Goal: Feedback & Contribution: Submit feedback/report problem

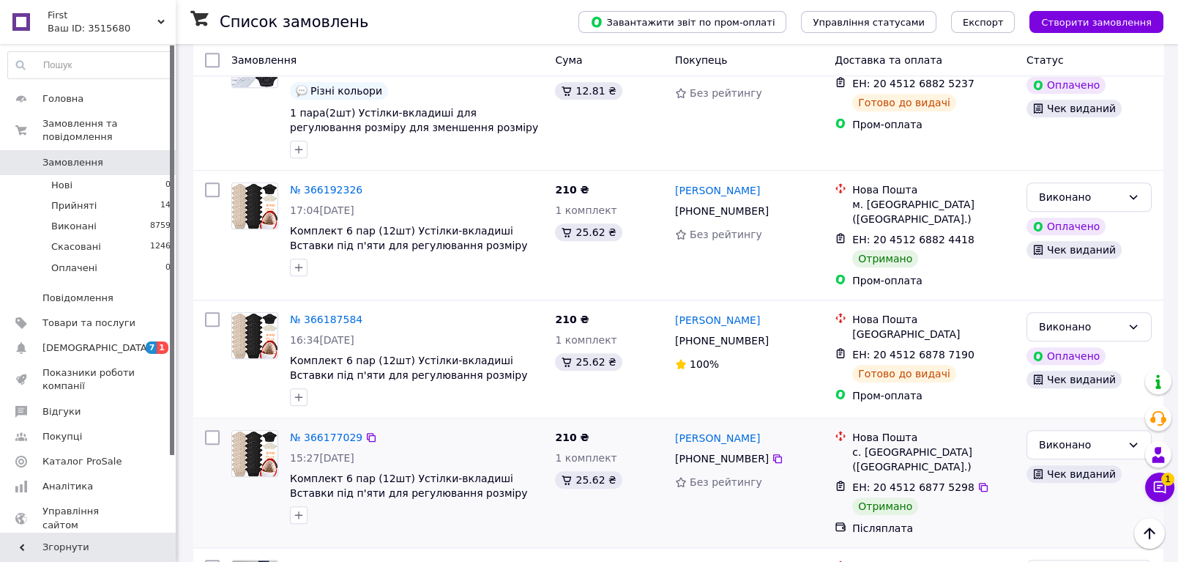
scroll to position [2603, 0]
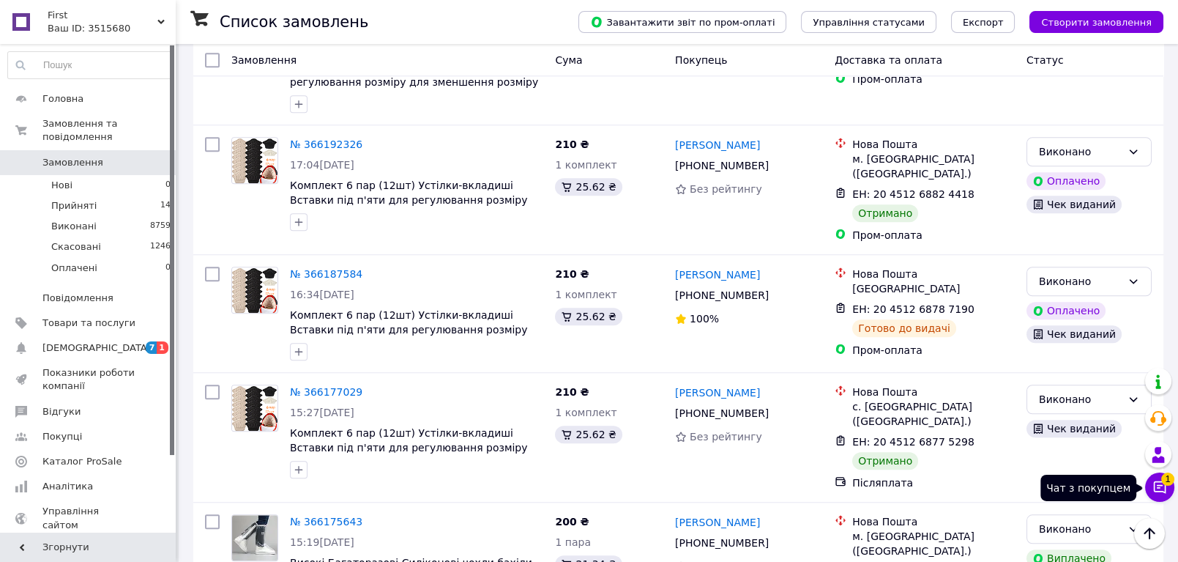
click at [1164, 483] on button "Чат з покупцем 1" at bounding box center [1159, 486] width 29 height 29
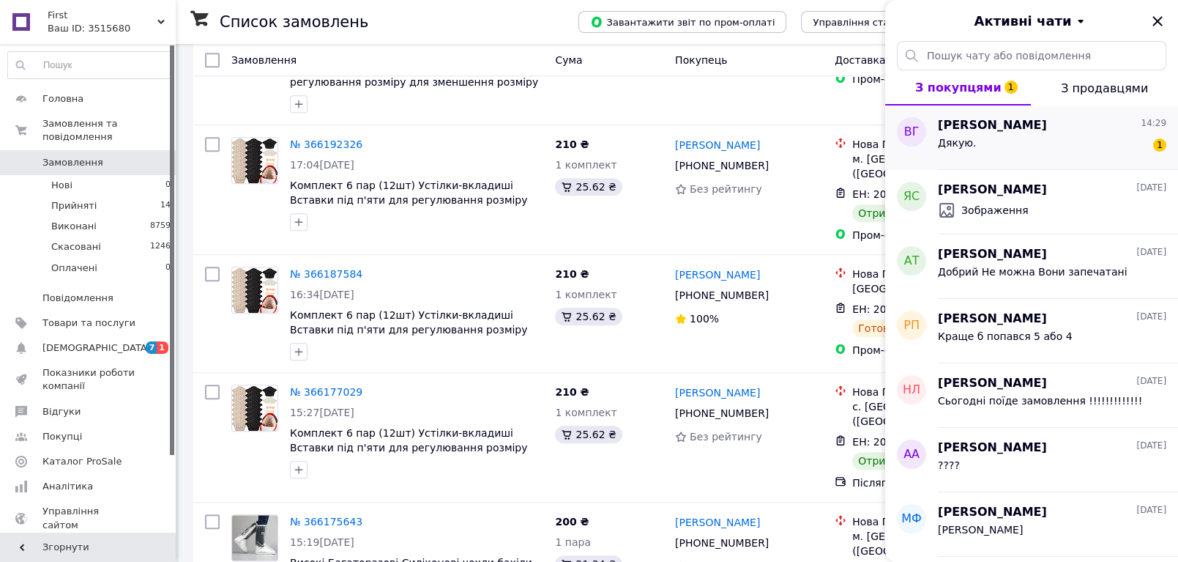
click at [1113, 132] on div "Віта Герасимович 14:29" at bounding box center [1052, 125] width 228 height 17
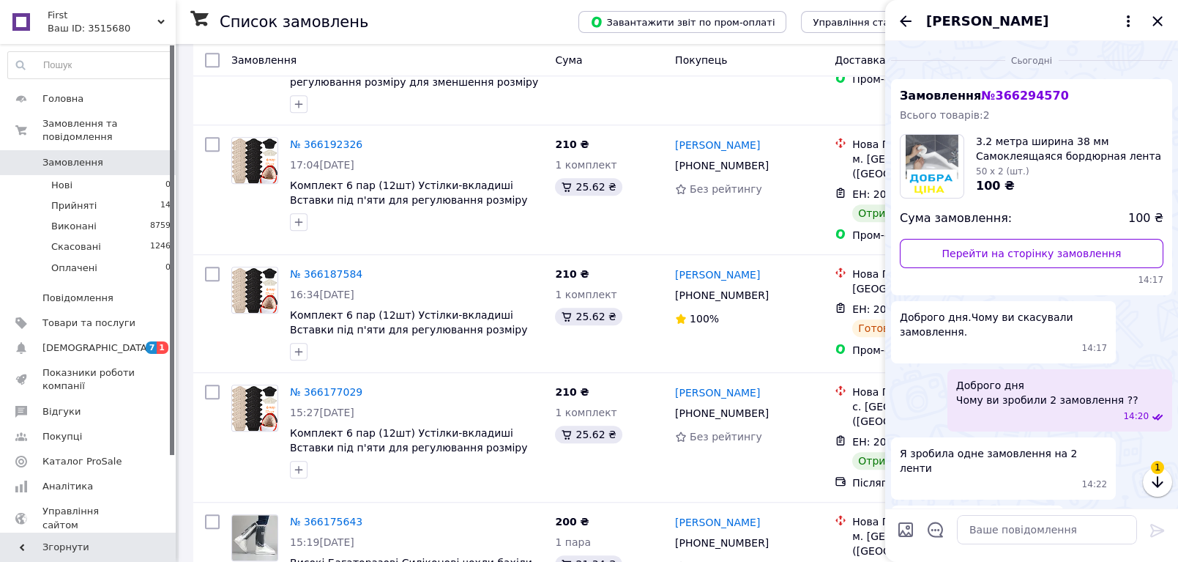
scroll to position [217, 0]
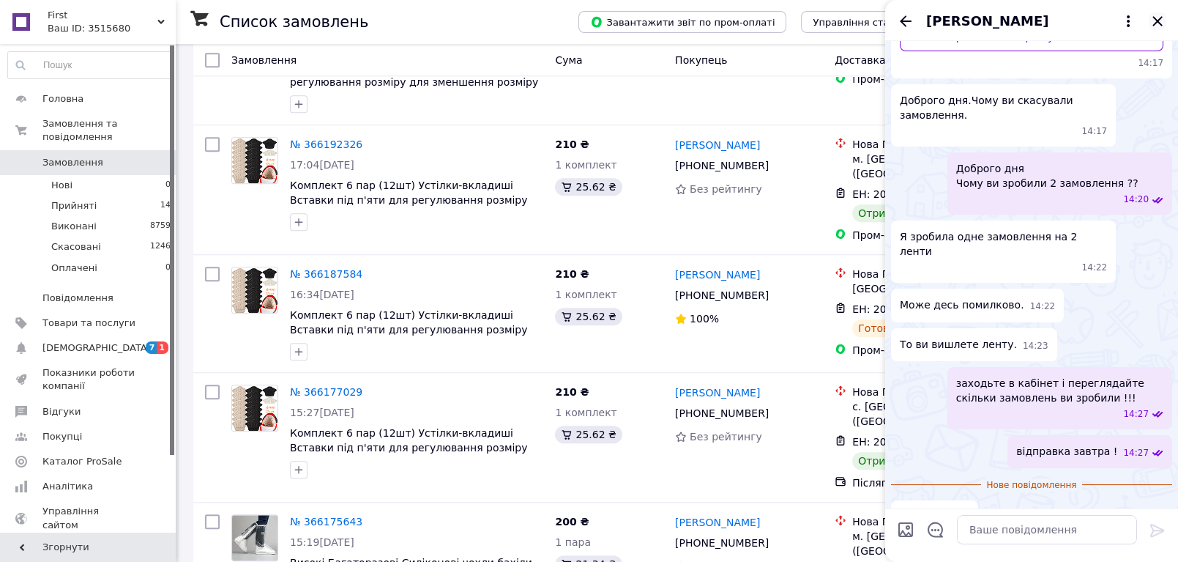
click at [1154, 18] on icon "Закрити" at bounding box center [1157, 21] width 10 height 10
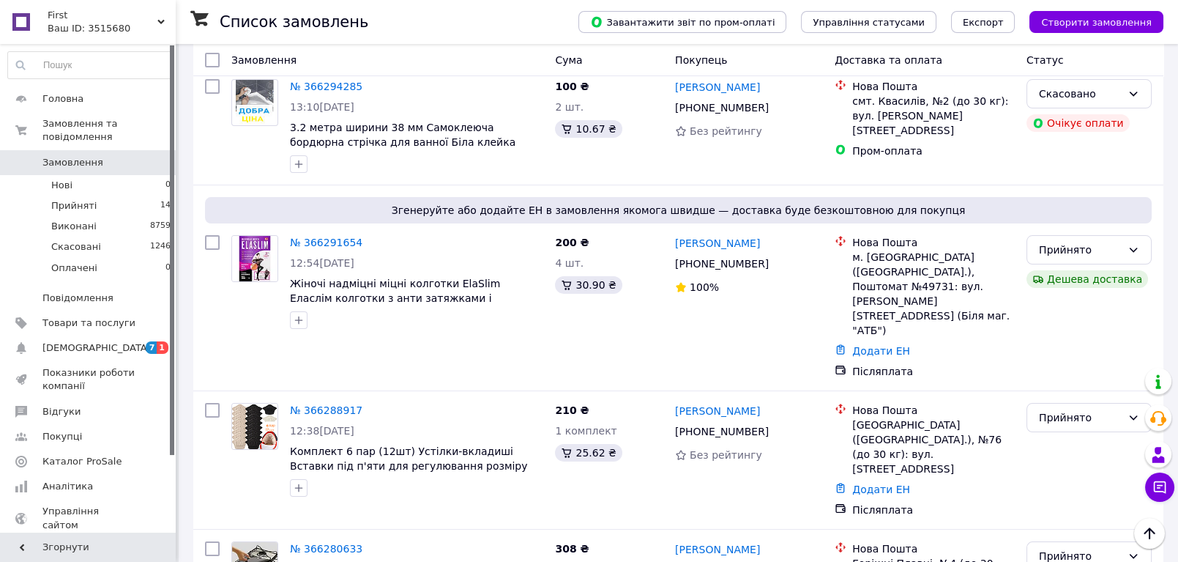
scroll to position [0, 0]
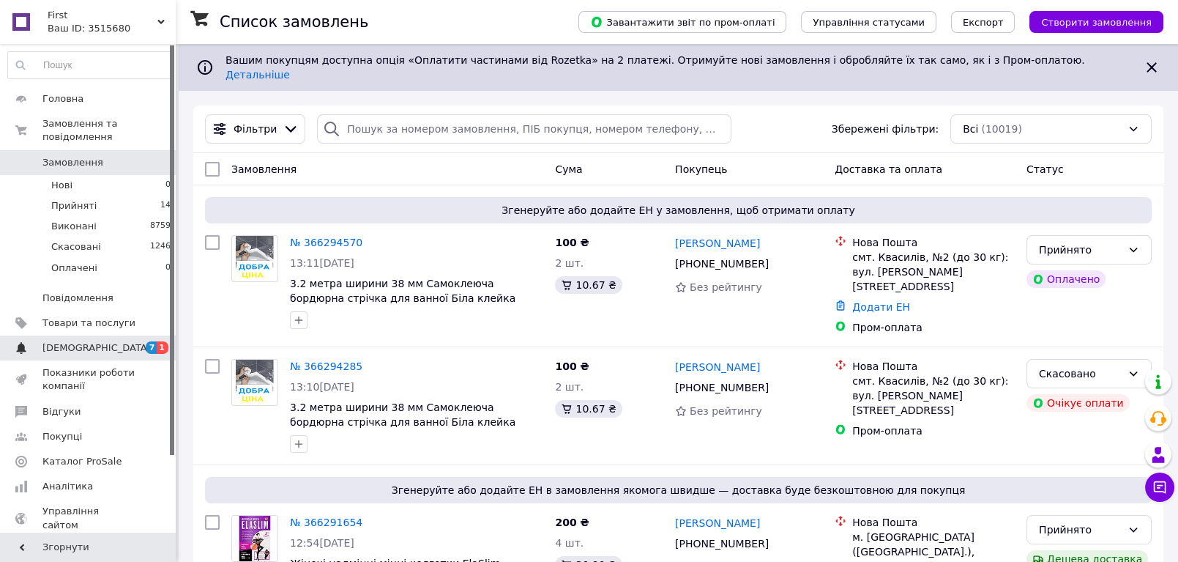
click at [86, 335] on link "Сповіщення 7 1" at bounding box center [89, 347] width 179 height 25
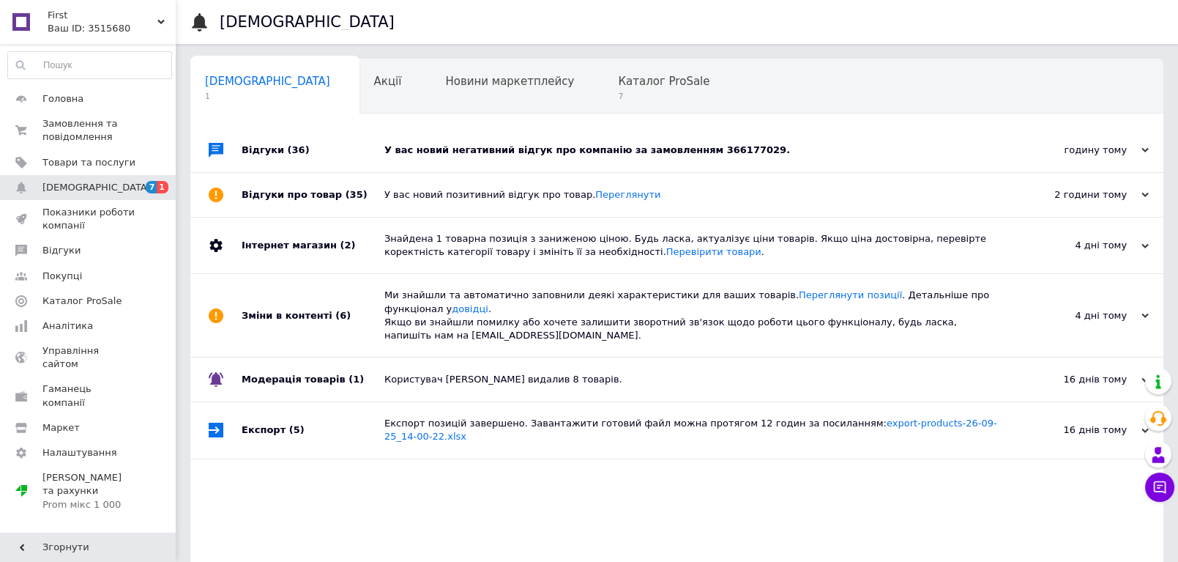
click at [720, 148] on div "У вас новий негативний відгук про компанію за замовленням 366177029." at bounding box center [693, 150] width 618 height 13
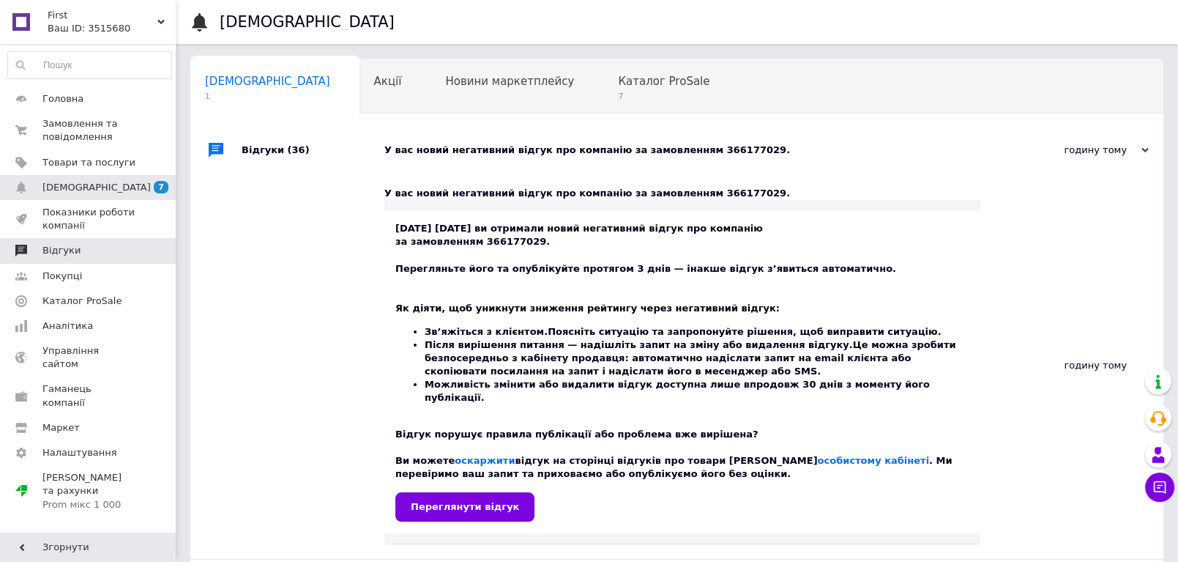
click at [74, 252] on span "Відгуки" at bounding box center [88, 250] width 93 height 13
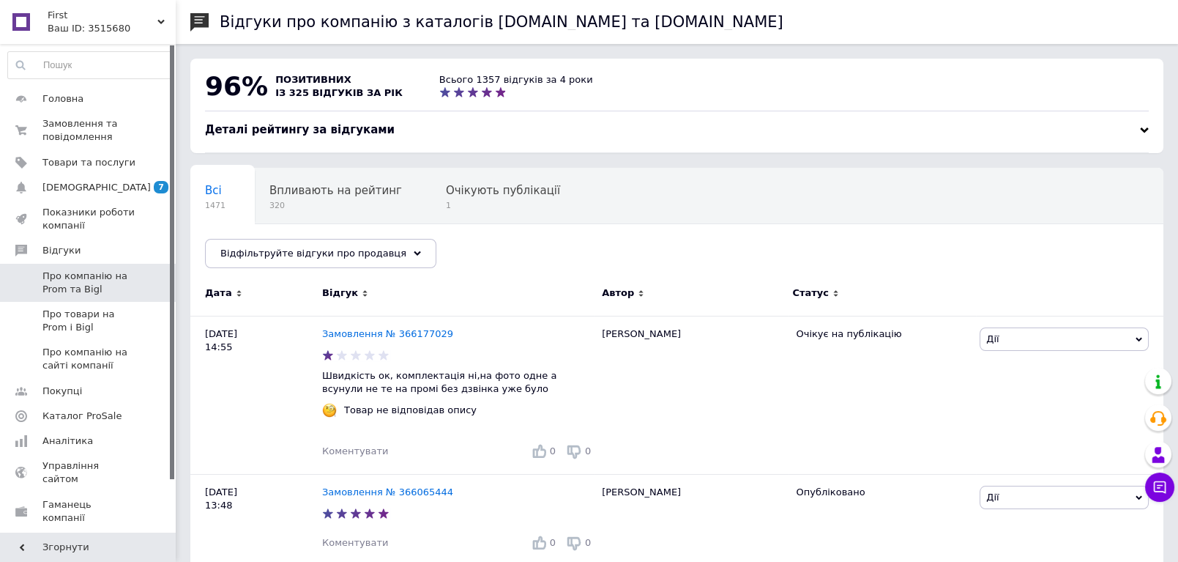
click at [0, 238] on link "Відгуки" at bounding box center [89, 250] width 179 height 25
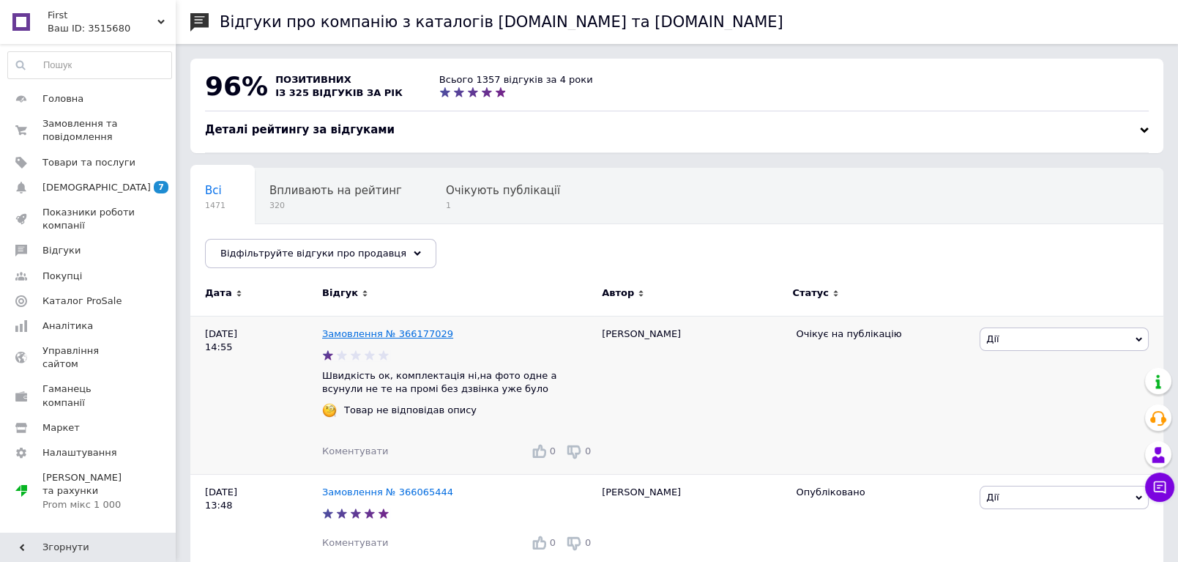
click at [406, 335] on link "Замовлення № 366177029" at bounding box center [387, 333] width 131 height 11
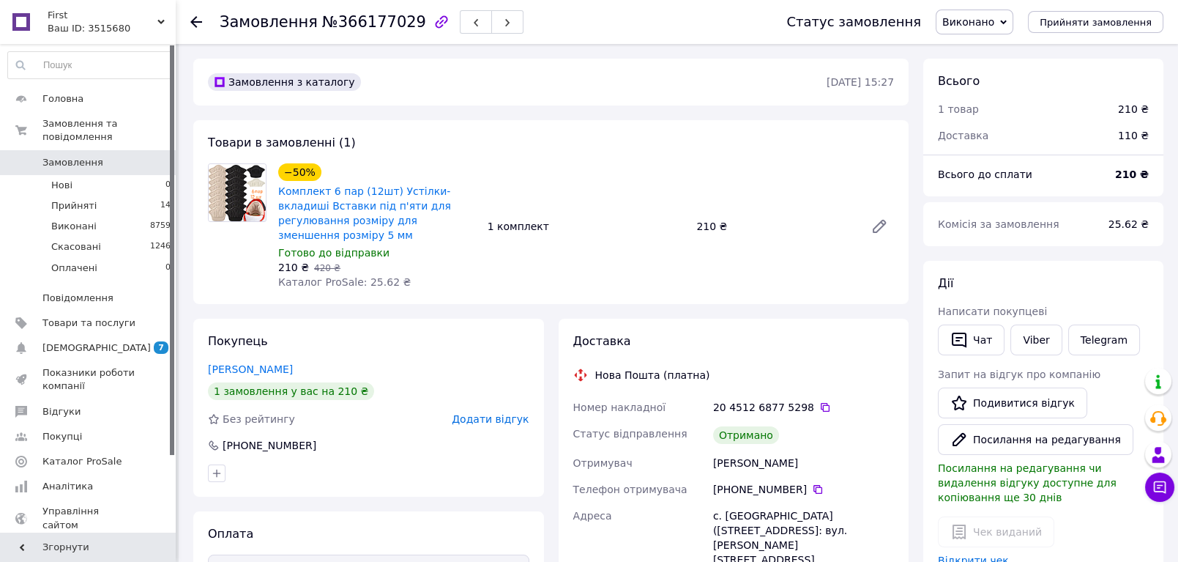
click at [264, 363] on link "[PERSON_NAME]" at bounding box center [250, 369] width 85 height 12
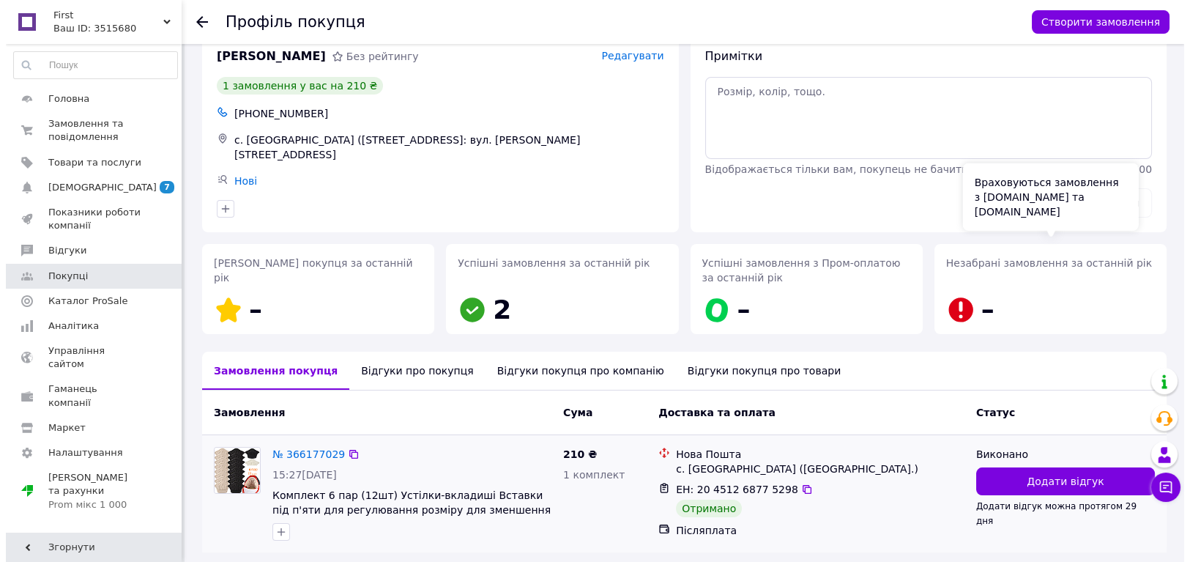
scroll to position [78, 0]
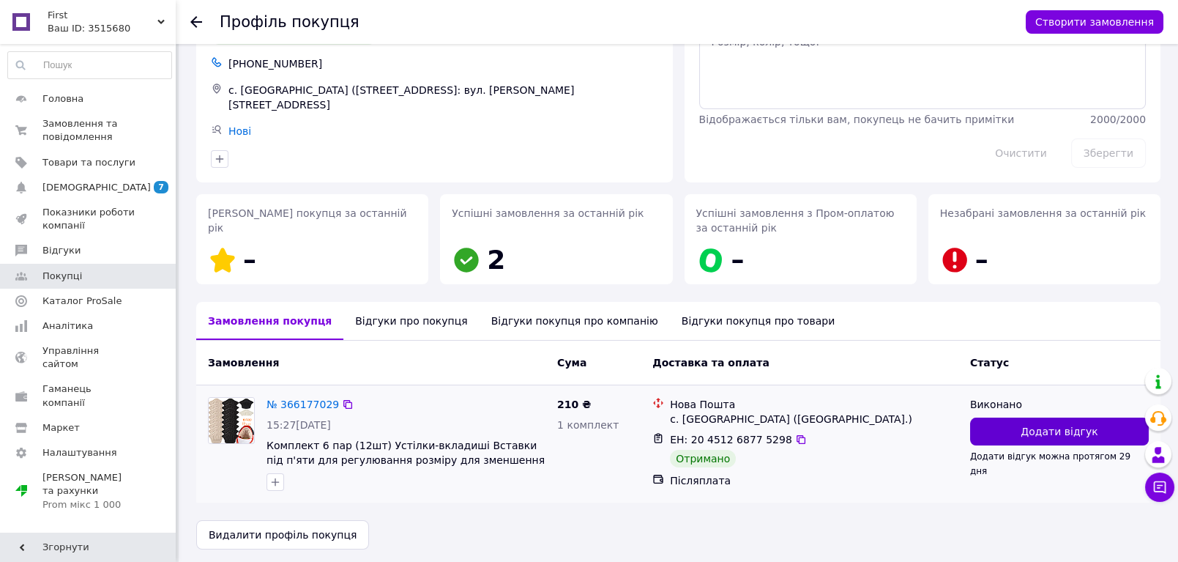
click at [1054, 434] on button "Додати відгук" at bounding box center [1059, 431] width 179 height 28
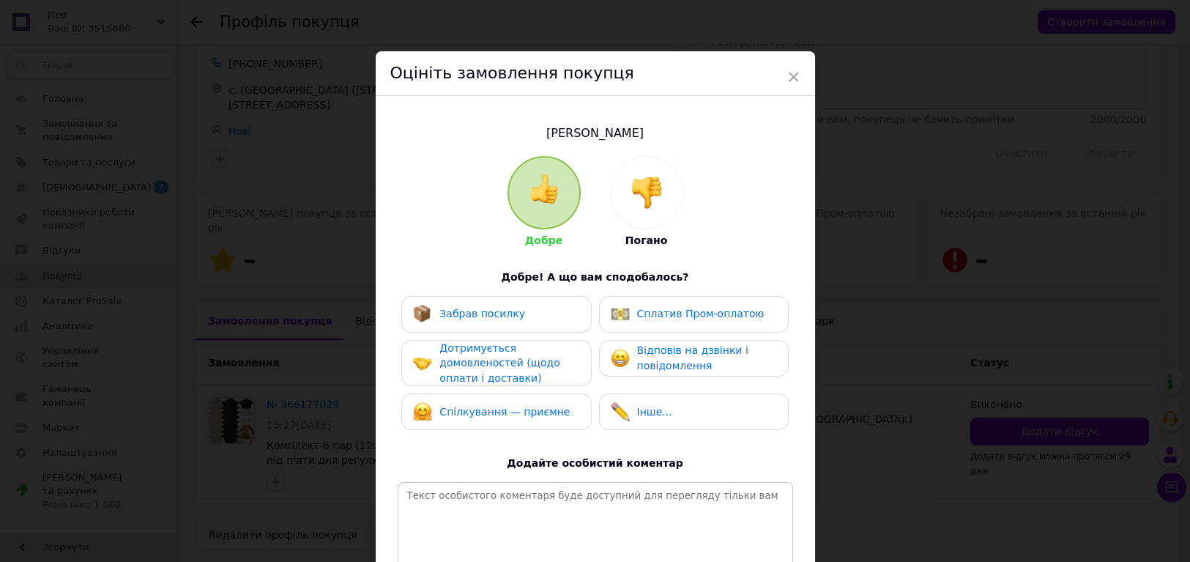
click at [651, 187] on img at bounding box center [646, 192] width 32 height 32
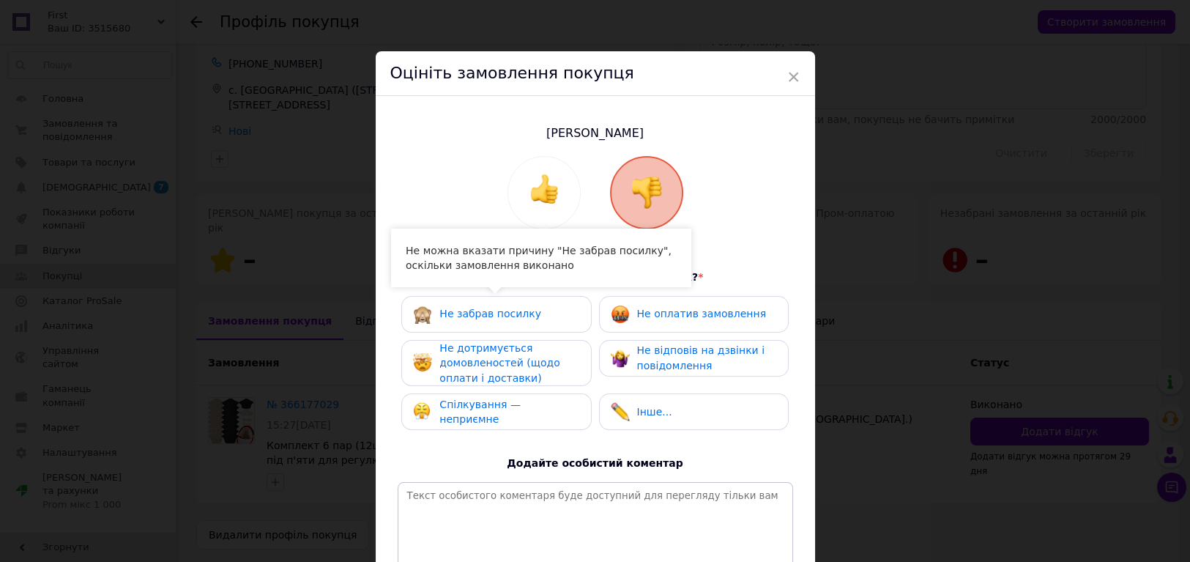
click at [540, 324] on div "Не забрав посилку" at bounding box center [496, 314] width 190 height 37
click at [664, 308] on span "Не оплатив замовлення" at bounding box center [701, 314] width 129 height 12
click at [526, 374] on div "Не дотримується домовленостей (щодо оплати і доставки)" at bounding box center [508, 362] width 139 height 45
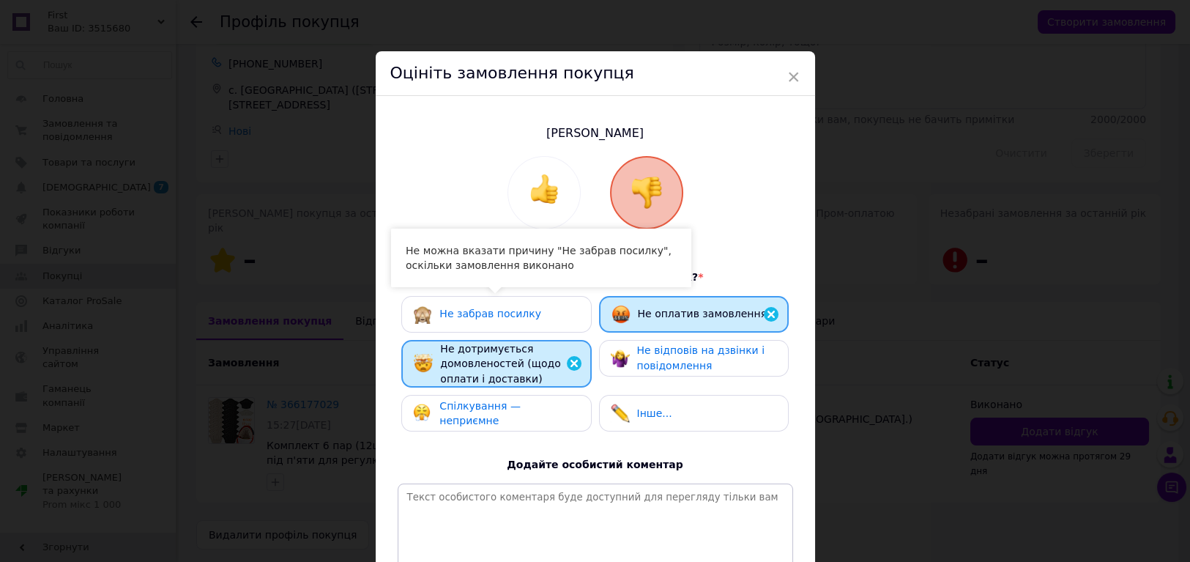
click at [660, 365] on span "Не відповів на дзвінки і повідомлення" at bounding box center [700, 357] width 127 height 27
click at [521, 412] on span "Спілкування — неприємне" at bounding box center [479, 413] width 81 height 27
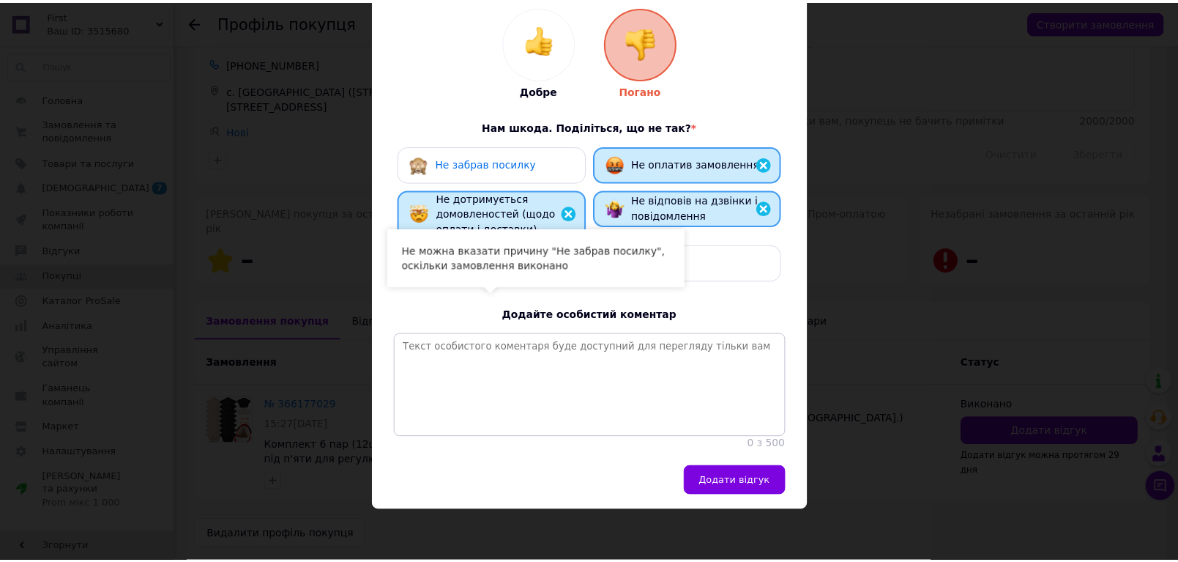
scroll to position [163, 0]
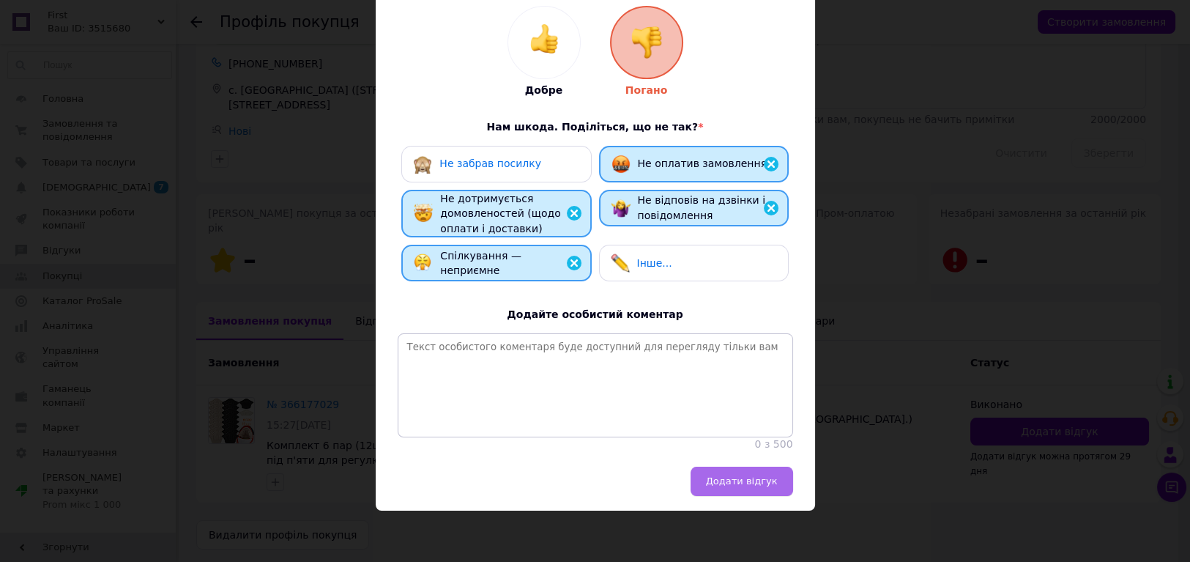
click at [737, 478] on span "Додати відгук" at bounding box center [742, 480] width 72 height 11
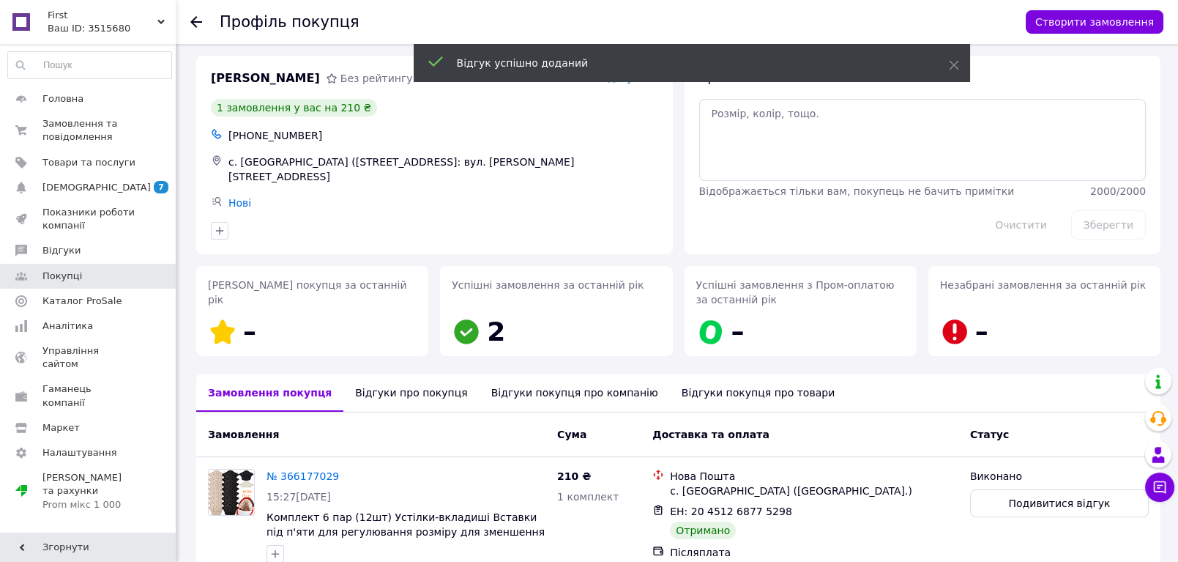
scroll to position [0, 0]
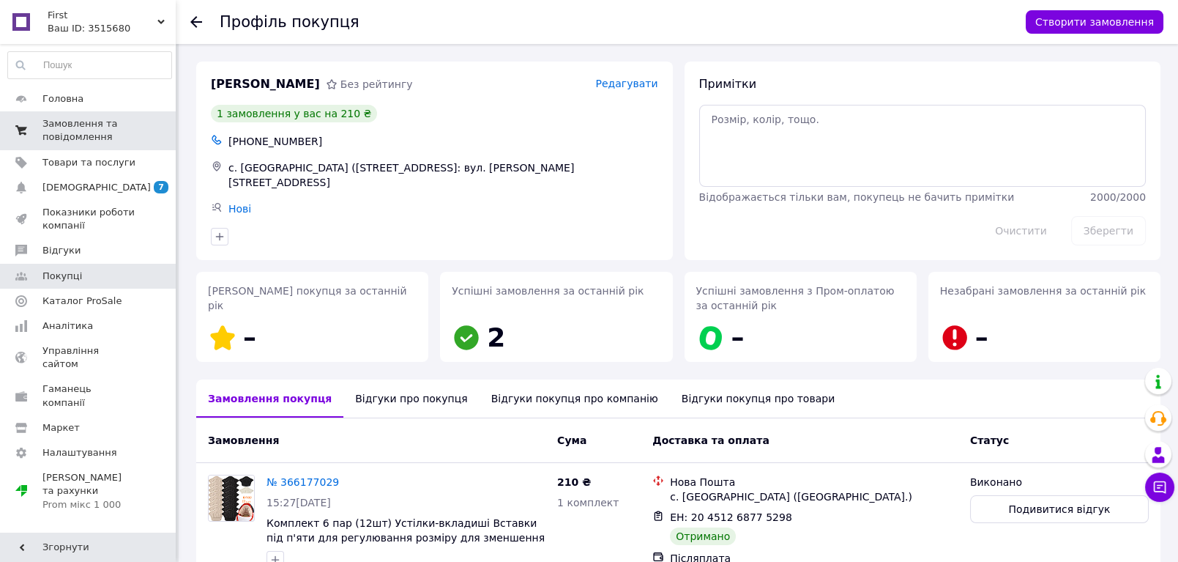
click at [93, 130] on span "Замовлення та повідомлення" at bounding box center [88, 130] width 93 height 26
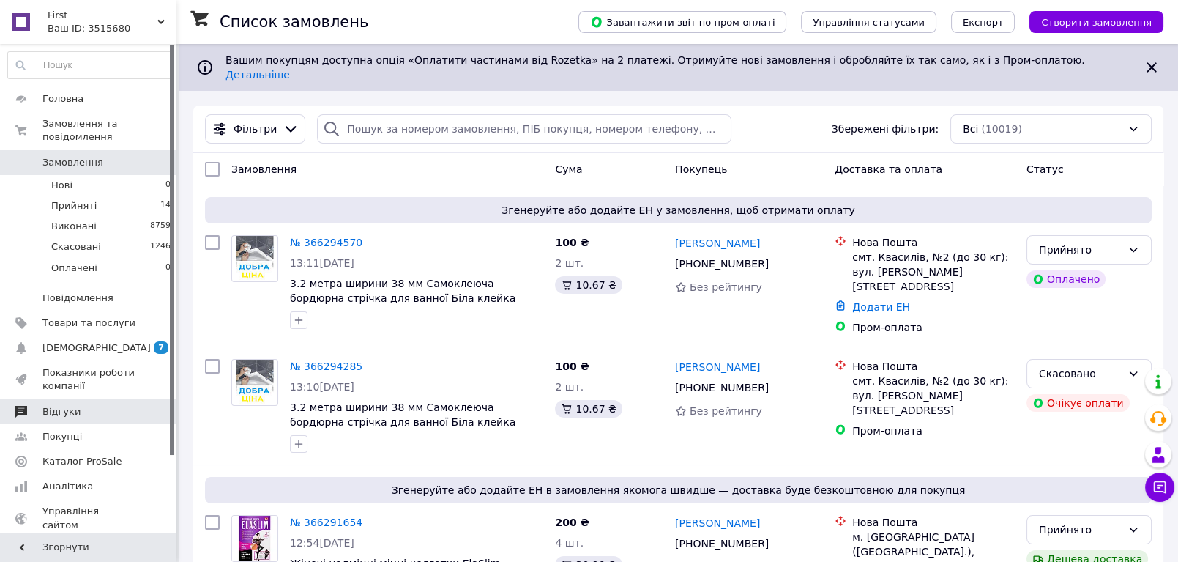
click at [73, 405] on span "Відгуки" at bounding box center [61, 411] width 38 height 13
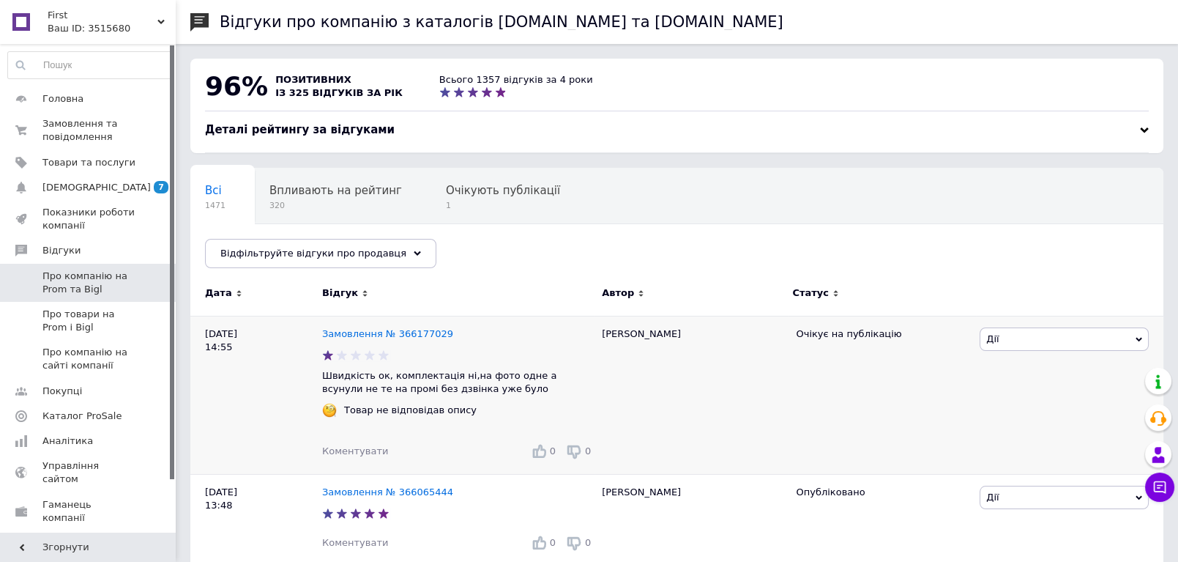
click at [1057, 341] on span "Дії" at bounding box center [1064, 338] width 169 height 23
click at [1040, 426] on li "Оскаржити" at bounding box center [1064, 429] width 168 height 21
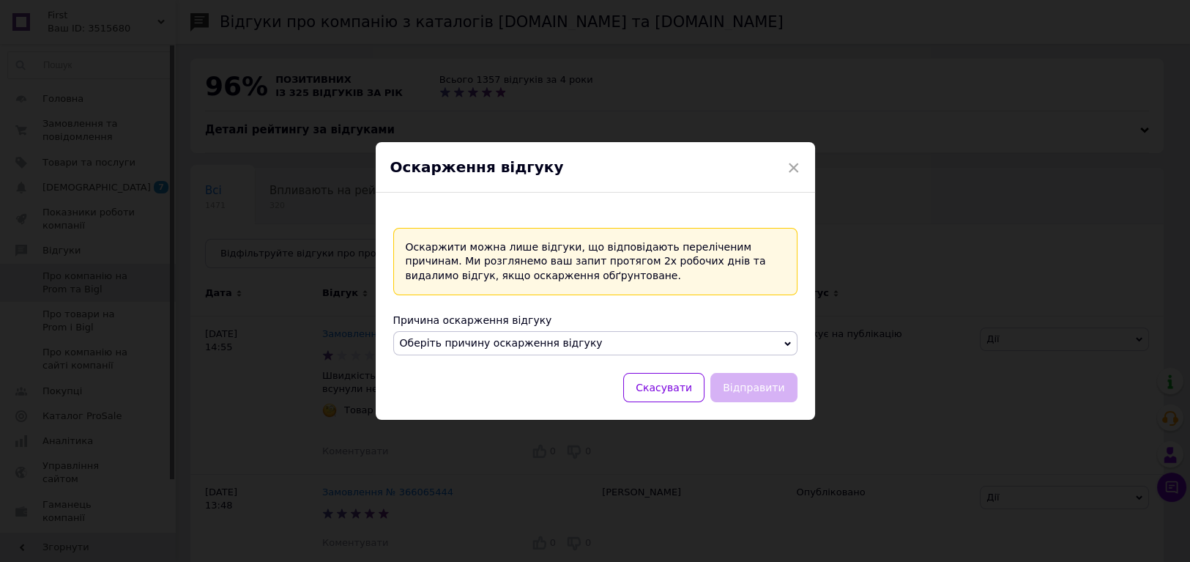
click at [638, 344] on span "Оберіть причину оскарження відгуку" at bounding box center [595, 343] width 404 height 25
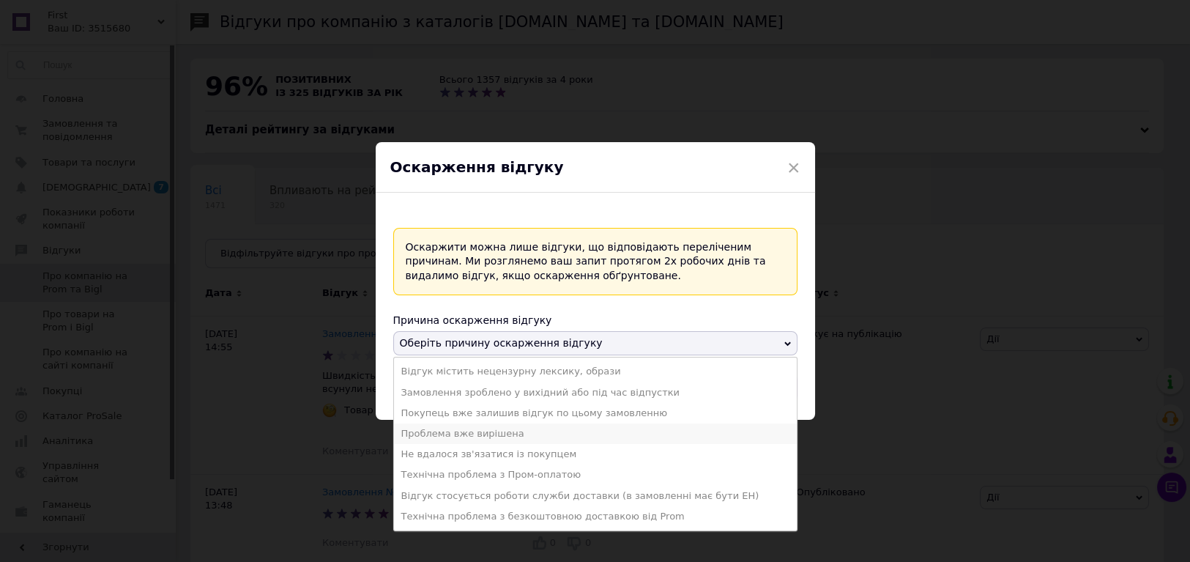
click at [492, 436] on li "Проблема вже вирішена" at bounding box center [595, 433] width 403 height 21
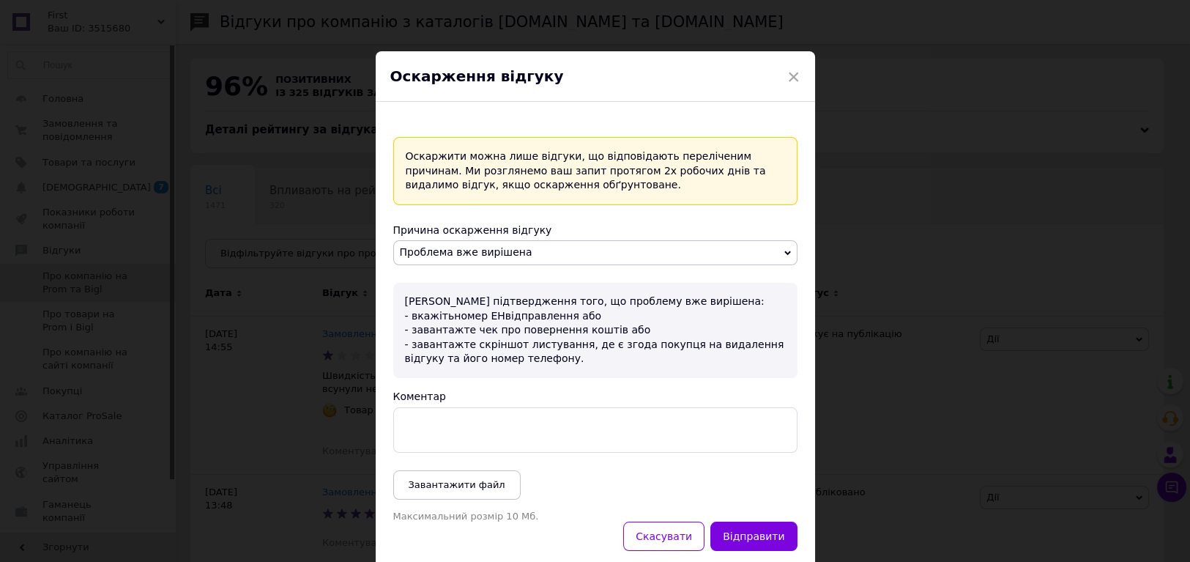
click at [477, 424] on textarea "Коментар" at bounding box center [595, 429] width 404 height 45
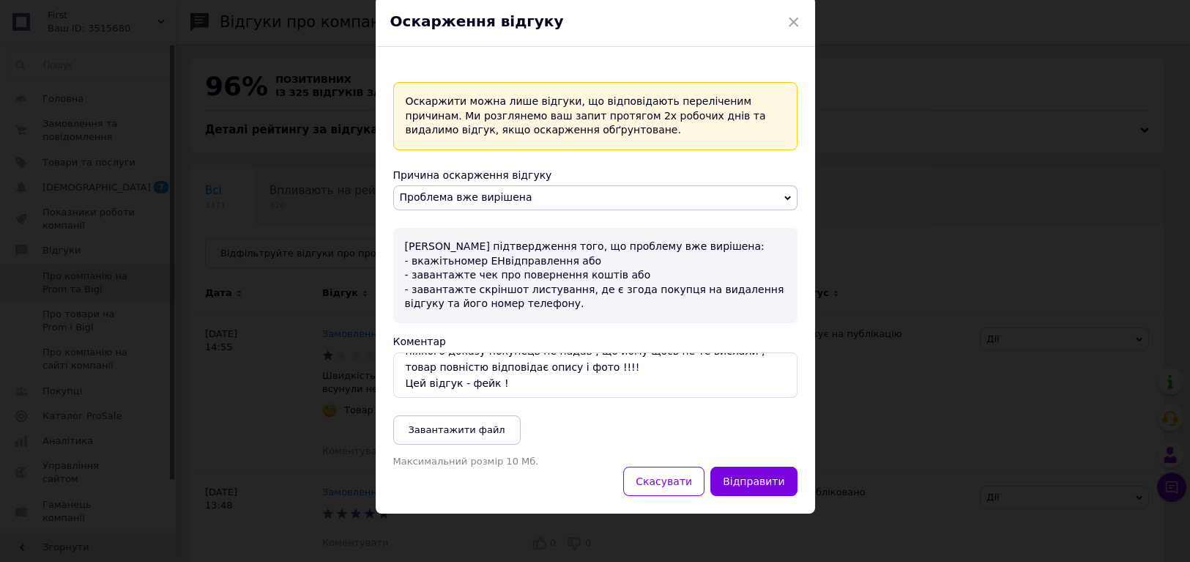
scroll to position [59, 0]
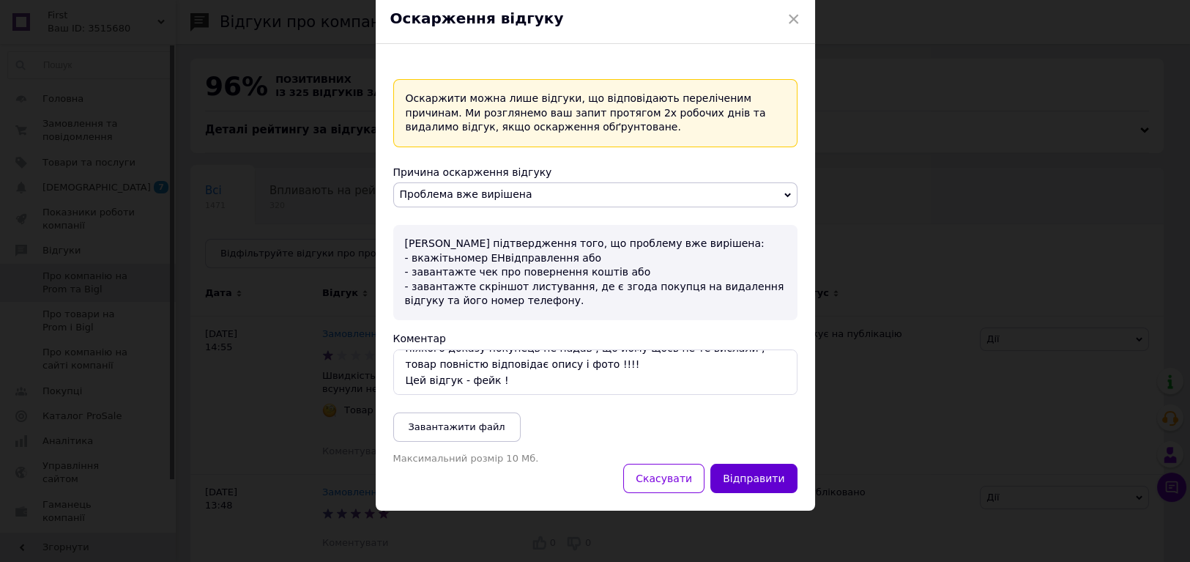
type textarea "ніякого доказу покупець не надав , що йому щось не те вислали , товар повністю …"
click at [739, 478] on button "Відправити" at bounding box center [753, 477] width 86 height 29
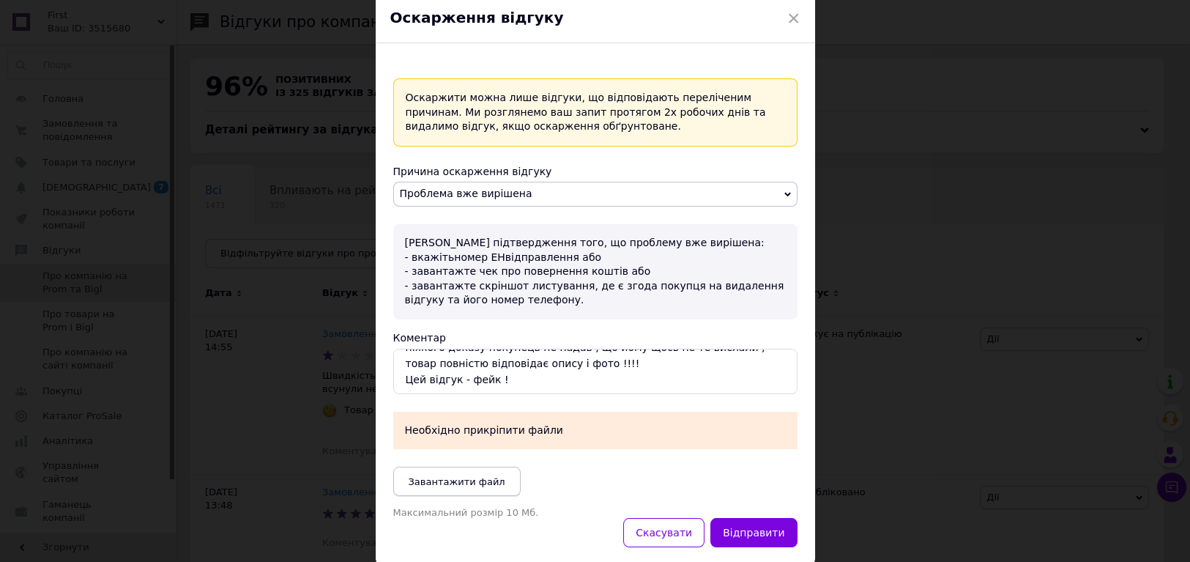
click at [445, 477] on span "Завантажити файл" at bounding box center [457, 481] width 97 height 11
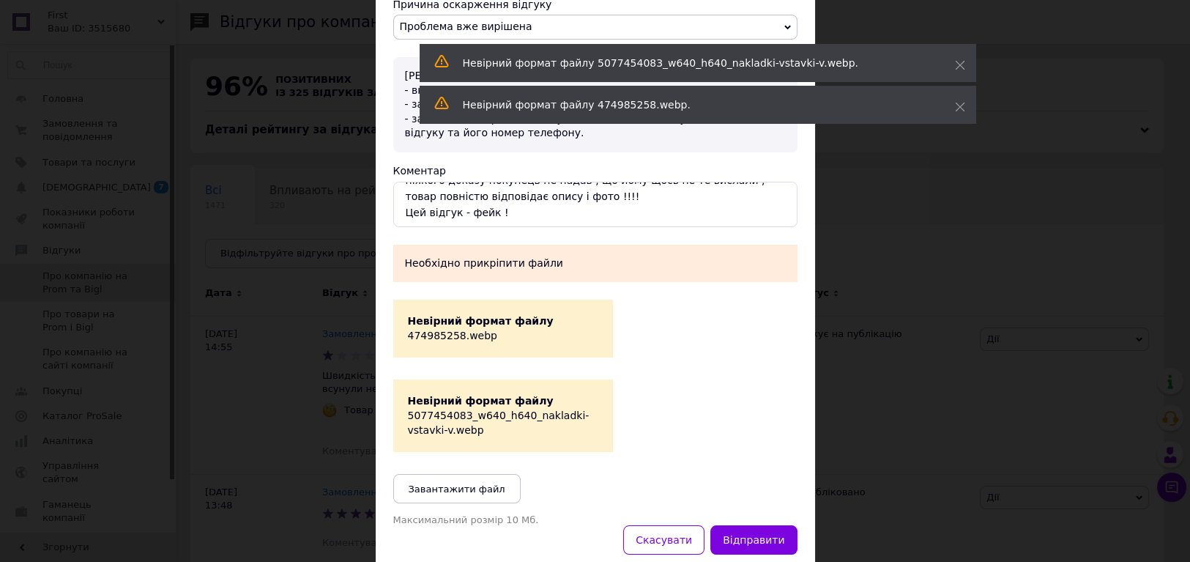
scroll to position [287, 0]
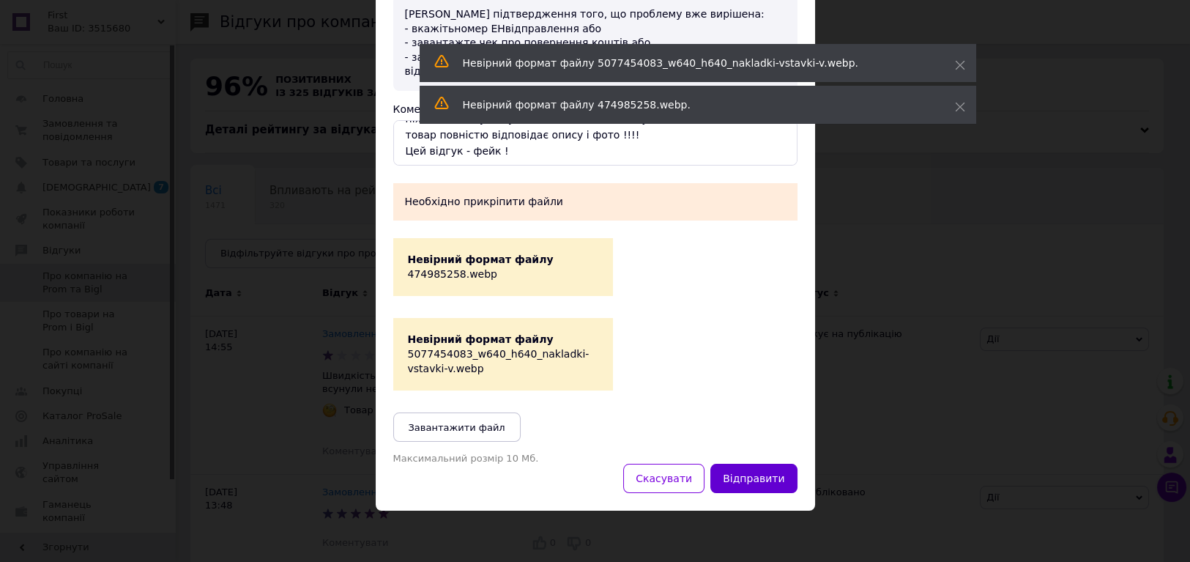
click at [752, 477] on button "Відправити" at bounding box center [753, 477] width 86 height 29
click at [480, 422] on span "Завантажити файл" at bounding box center [457, 427] width 97 height 11
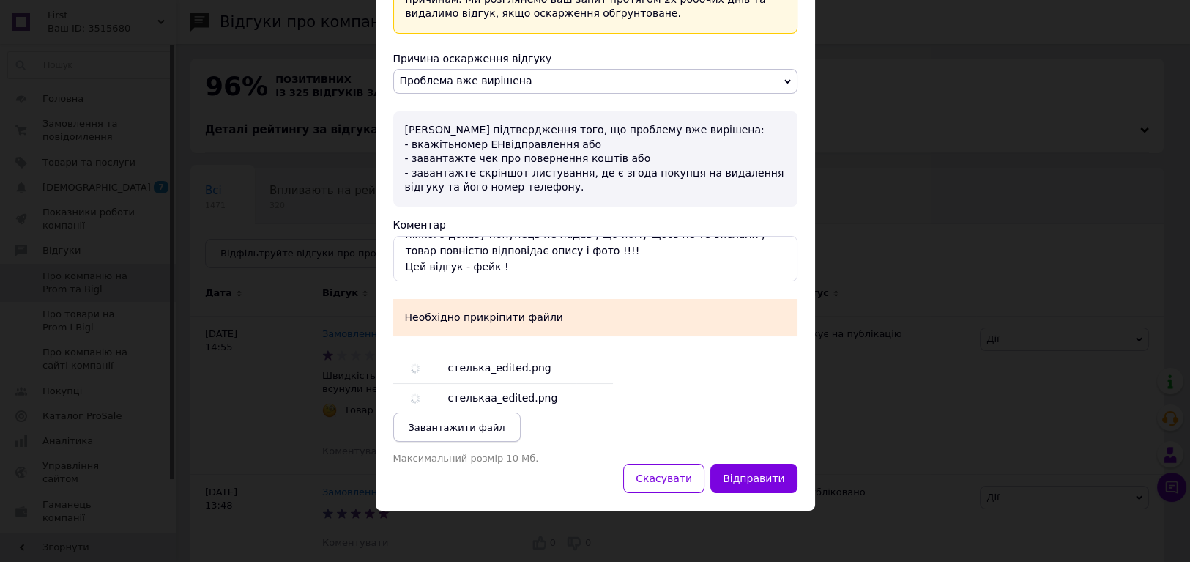
scroll to position [172, 0]
click at [762, 475] on button "Відправити" at bounding box center [753, 477] width 86 height 29
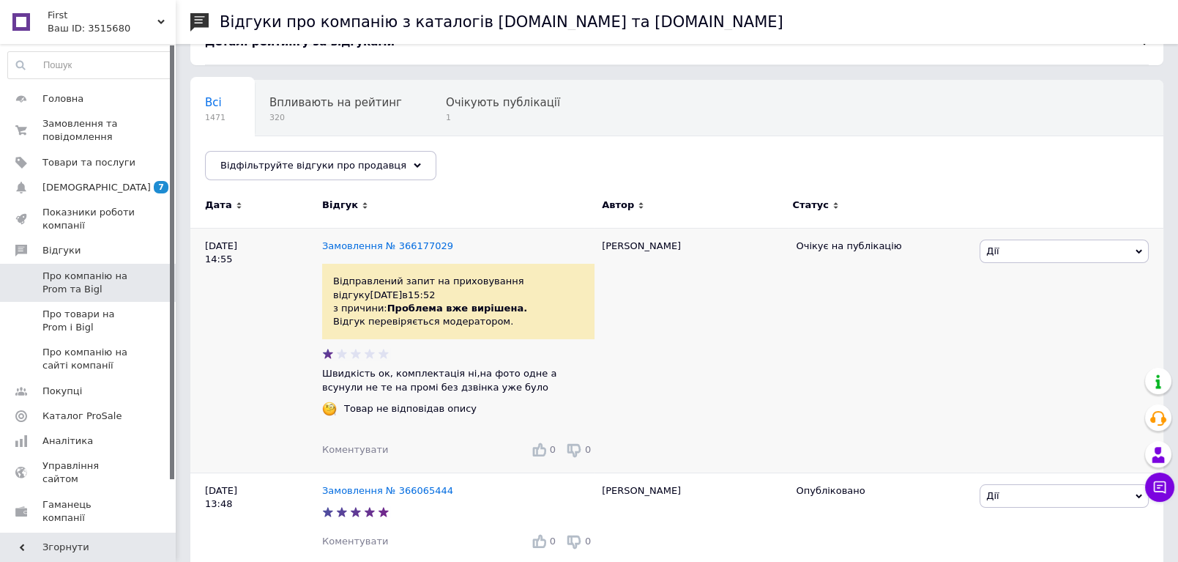
scroll to position [81, 0]
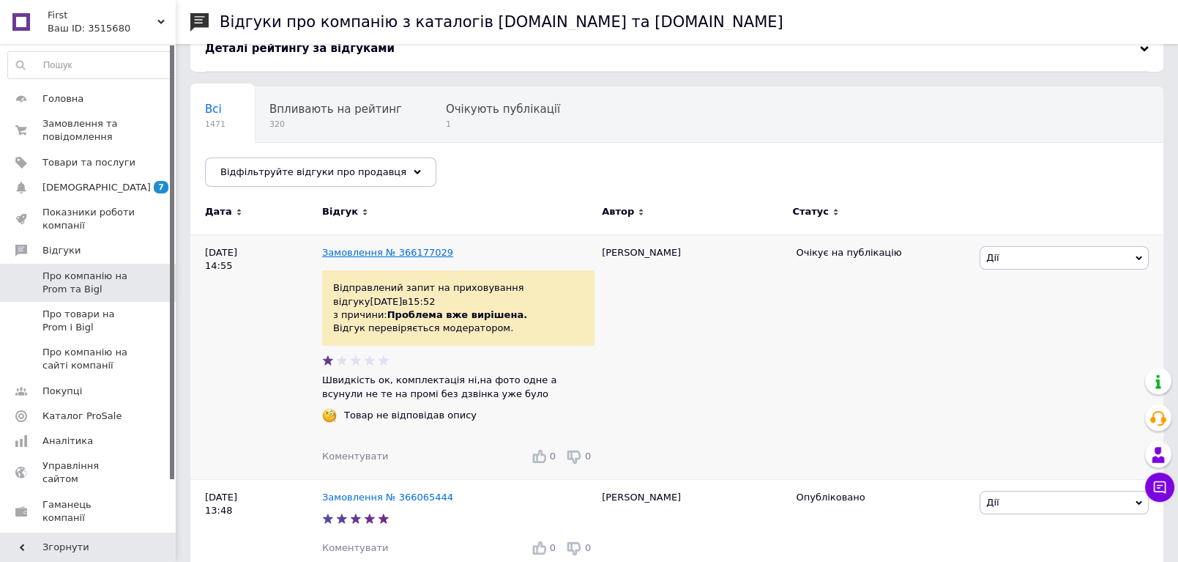
click at [392, 250] on link "Замовлення № 366177029" at bounding box center [387, 252] width 131 height 11
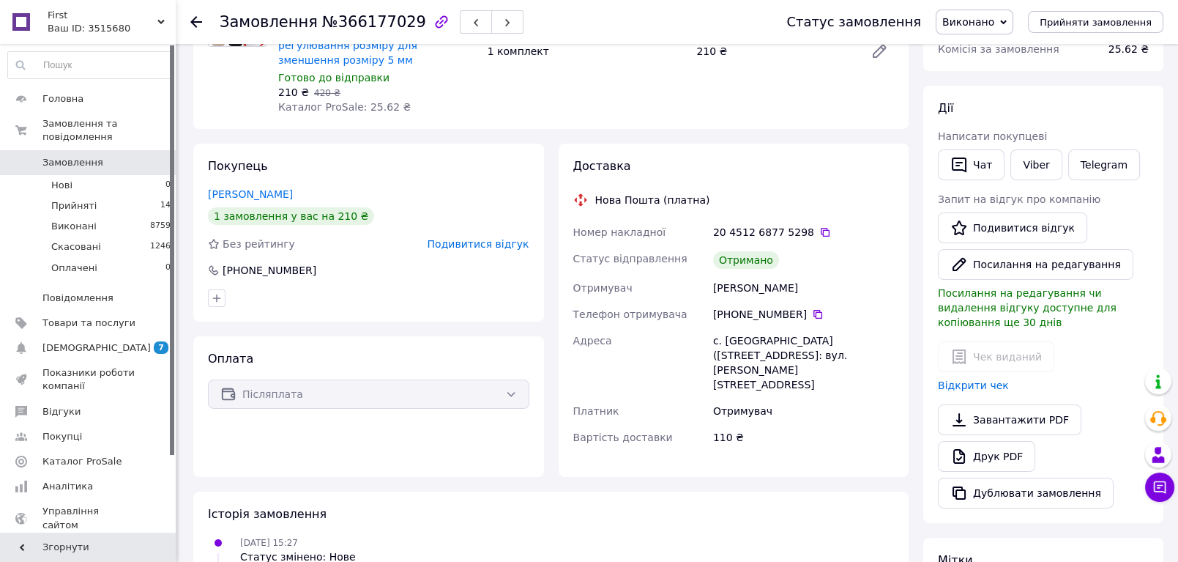
scroll to position [81, 0]
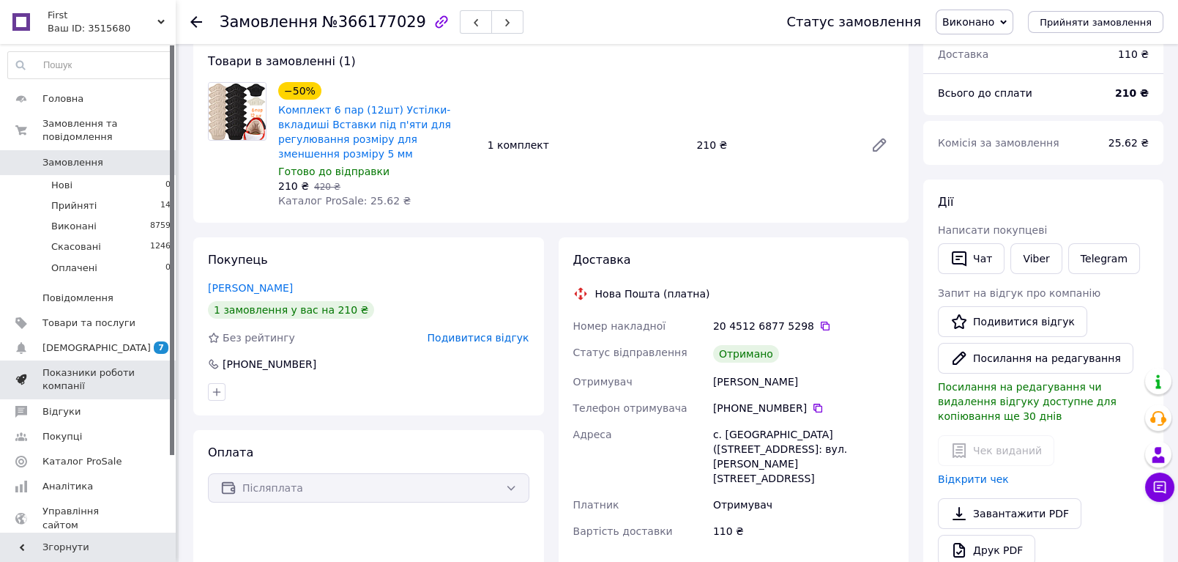
click at [77, 384] on link "Показники роботи компанії" at bounding box center [89, 379] width 179 height 38
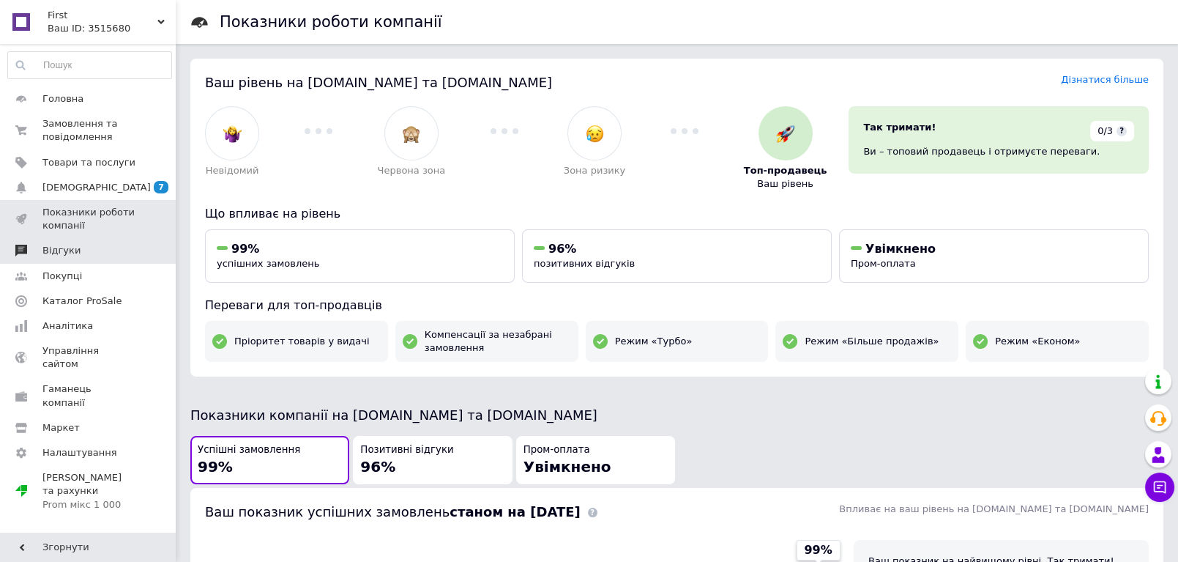
click at [64, 247] on span "Відгуки" at bounding box center [61, 250] width 38 height 13
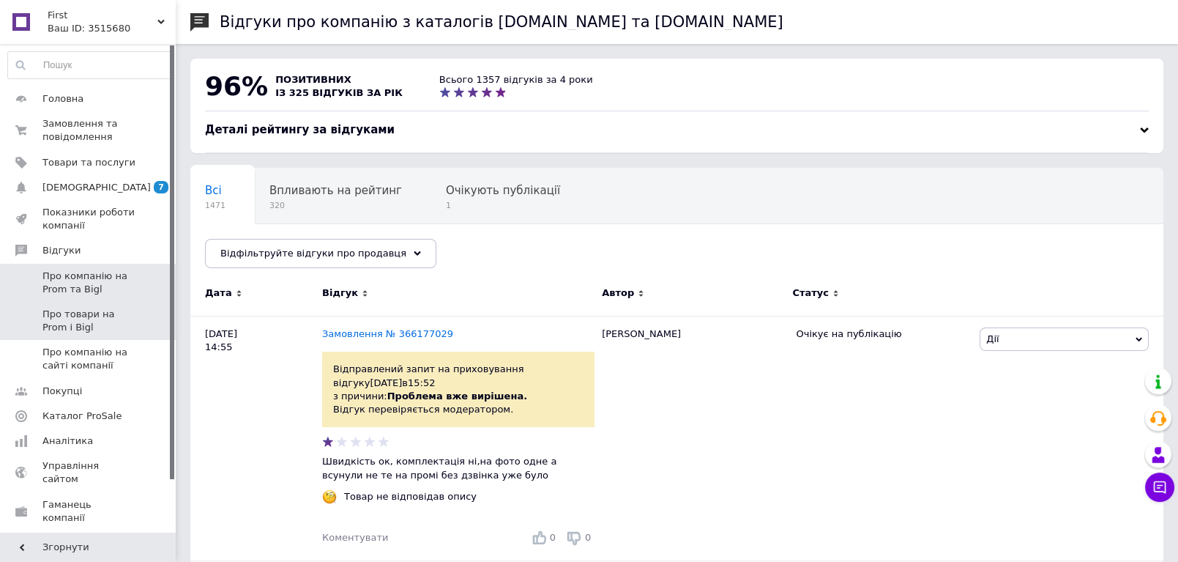
click at [60, 324] on span "Про товари на Prom і Bigl" at bounding box center [88, 321] width 93 height 26
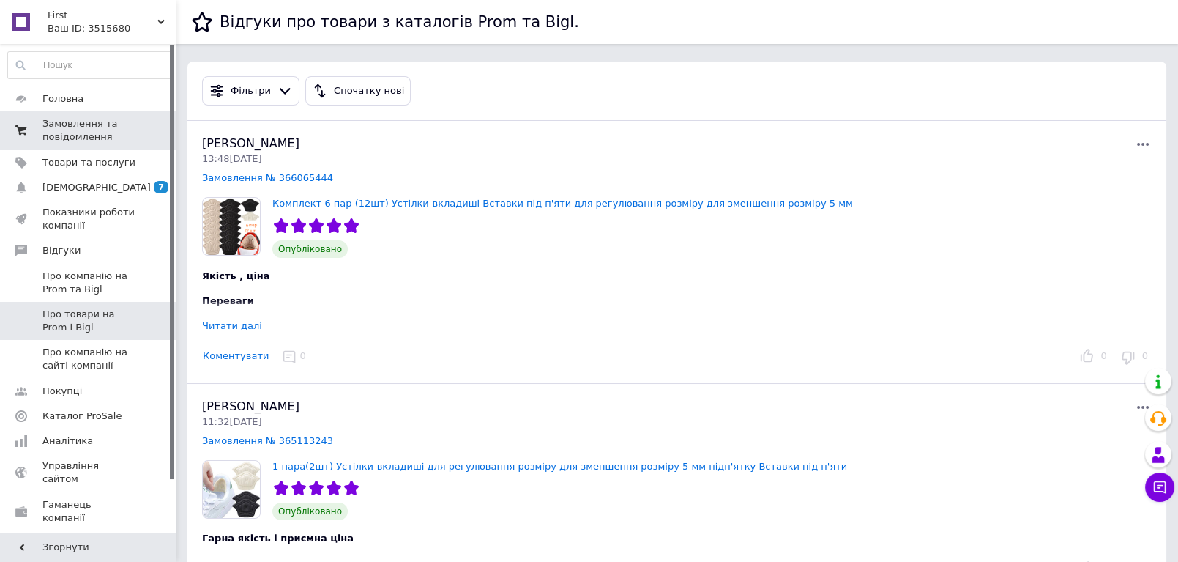
click at [75, 143] on span "Замовлення та повідомлення" at bounding box center [88, 130] width 93 height 26
